Goal: Check status

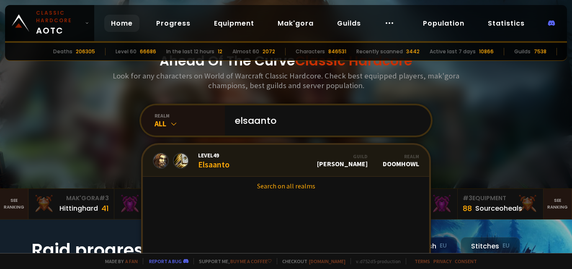
type input "elsaanto"
click at [267, 170] on link "Level 49 Elsaanto Guild [PERSON_NAME] Realm Doomhowl" at bounding box center [286, 161] width 287 height 32
click at [198, 161] on div "Level 49 Elsaanto" at bounding box center [213, 160] width 31 height 18
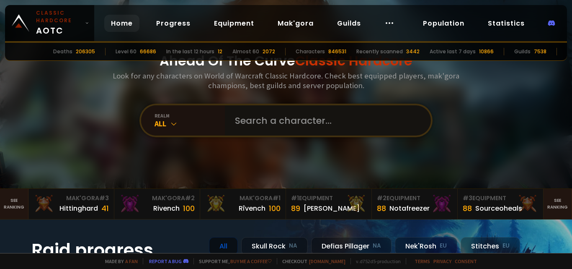
click at [308, 109] on input "text" at bounding box center [325, 120] width 191 height 30
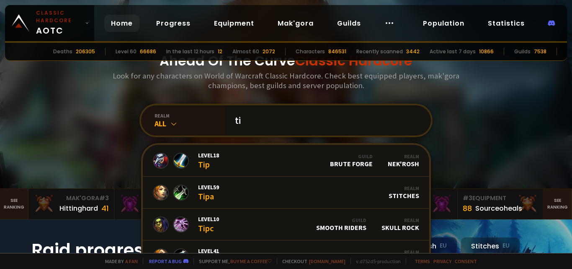
type input "t"
